Goal: Navigation & Orientation: Go to known website

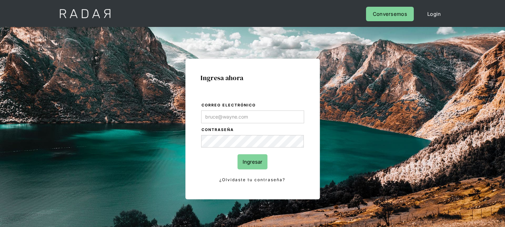
type input "[EMAIL_ADDRESS][DOMAIN_NAME]"
click at [260, 161] on input "Ingresar" at bounding box center [253, 161] width 30 height 15
